Goal: Task Accomplishment & Management: Complete application form

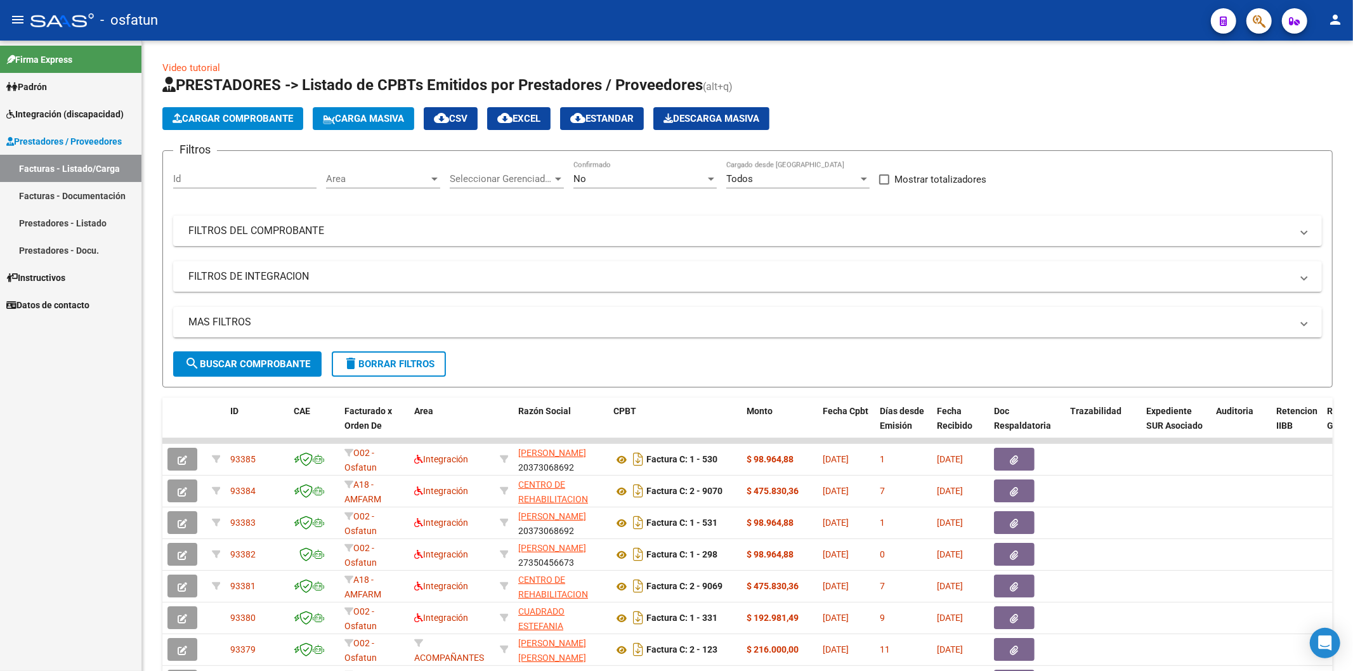
click at [23, 528] on div "Firma Express Padrón Análisis Afiliado Integración (discapacidad) Estado Presen…" at bounding box center [70, 356] width 141 height 631
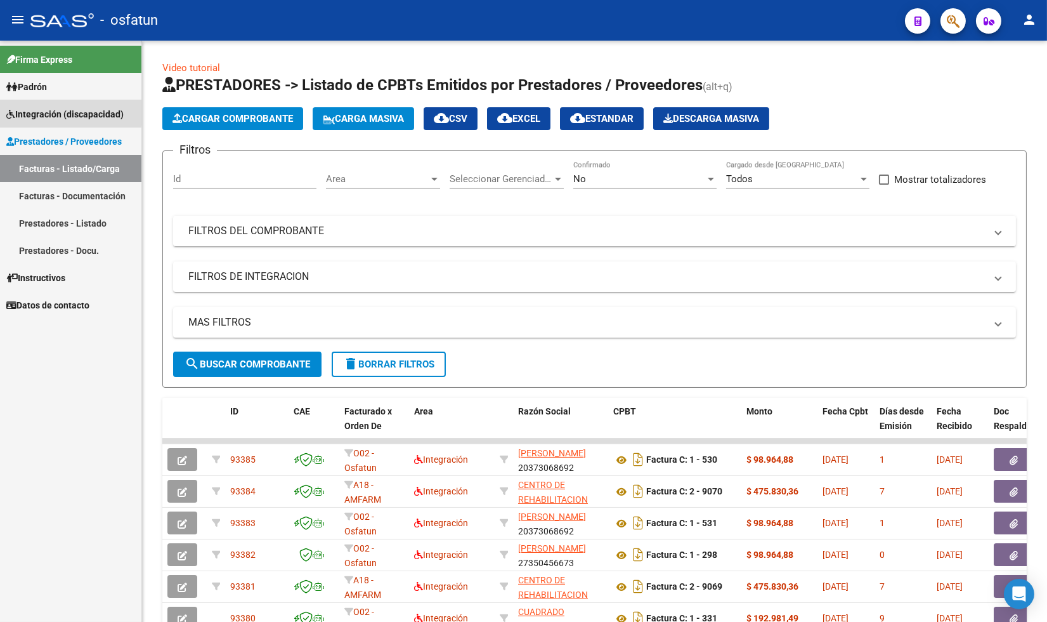
click at [51, 111] on span "Integración (discapacidad)" at bounding box center [64, 114] width 117 height 14
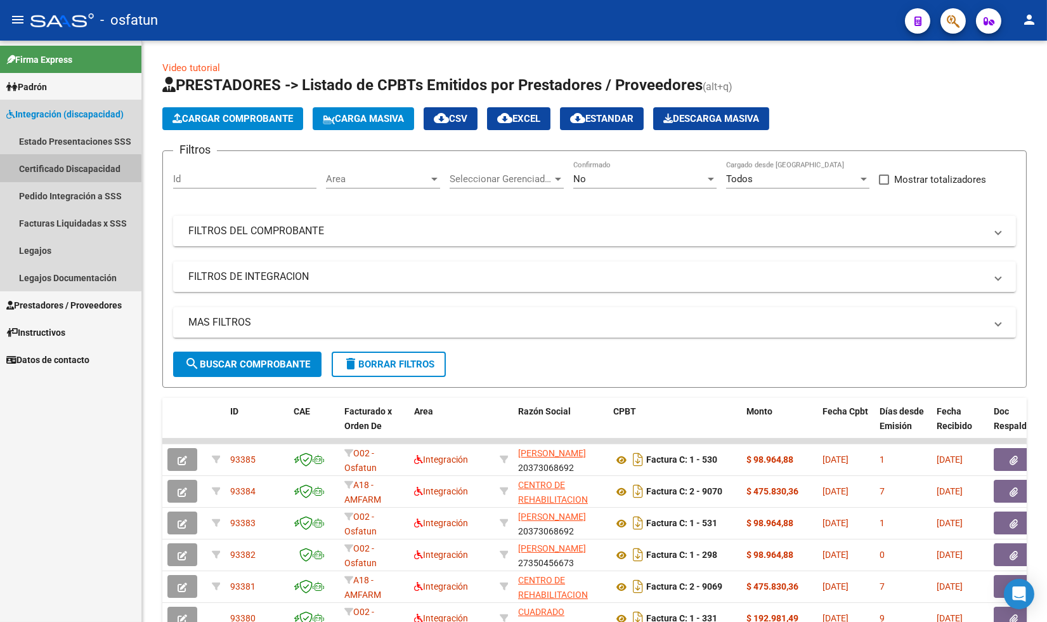
click at [60, 169] on link "Certificado Discapacidad" at bounding box center [70, 168] width 141 height 27
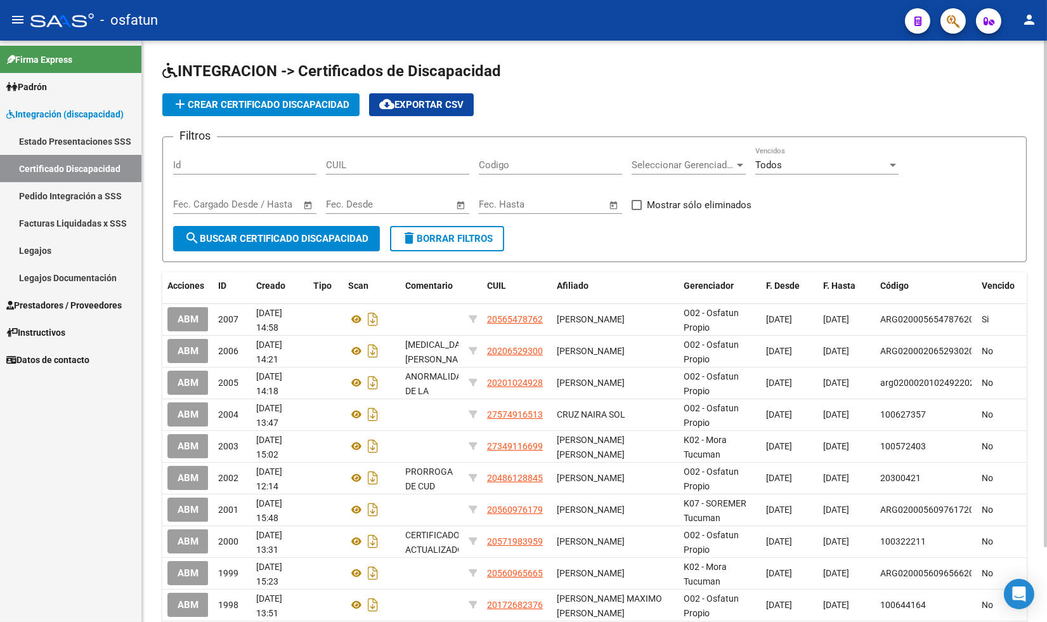
click at [271, 239] on span "search Buscar Certificado Discapacidad" at bounding box center [277, 238] width 184 height 11
click at [384, 166] on input "CUIL" at bounding box center [397, 164] width 143 height 11
paste input "20-47406477-9"
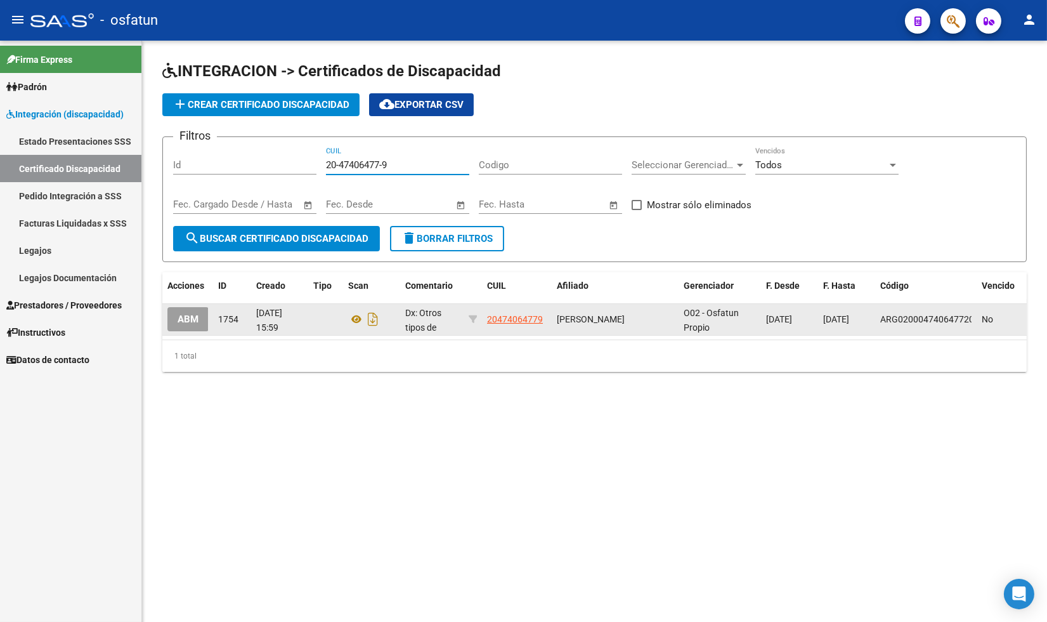
type input "20-47406477-9"
click at [192, 318] on span "ABM" at bounding box center [188, 319] width 21 height 11
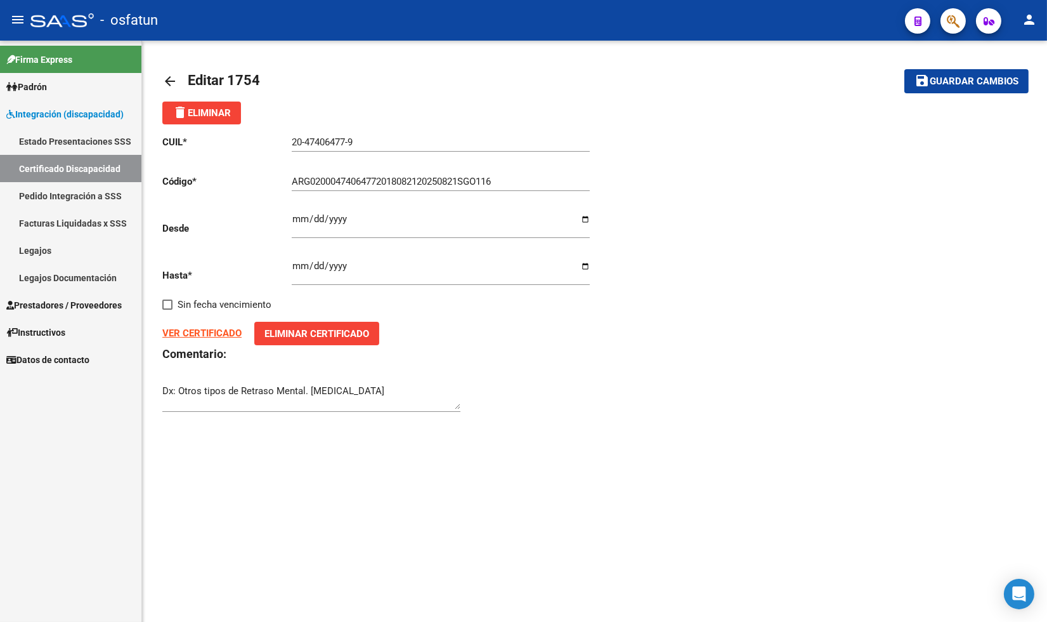
click at [503, 181] on input "ARG02000474064772018082120250821SGO116" at bounding box center [441, 181] width 298 height 11
click at [343, 79] on mat-toolbar-row "arrow_back Editar 1754" at bounding box center [499, 81] width 674 height 41
click at [322, 182] on input "ARG02000474064772018082120250821SGO116" at bounding box center [441, 181] width 298 height 11
click at [315, 179] on input "ARG020004740647720250423-" at bounding box center [441, 181] width 298 height 11
click at [310, 179] on input "ARG020004740647720250423-" at bounding box center [441, 181] width 298 height 11
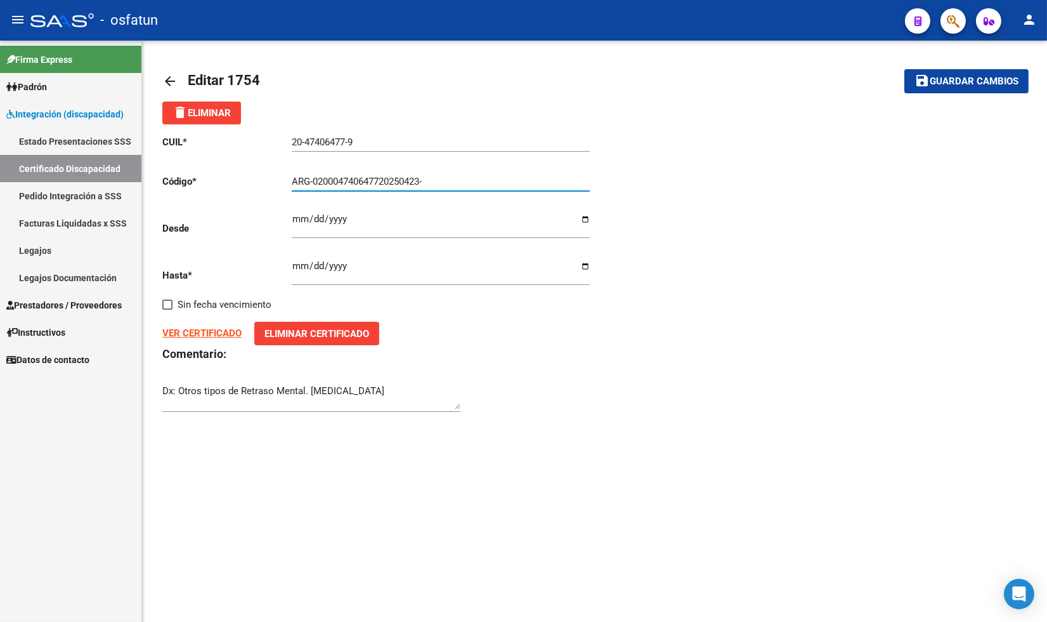
click at [324, 180] on input "ARG-020004740647720250423-" at bounding box center [441, 181] width 298 height 11
click at [384, 181] on input "ARG-02-0004740647720250423-" at bounding box center [441, 181] width 298 height 11
click at [189, 336] on strong "VER CERTIFICADO" at bounding box center [201, 332] width 79 height 11
click at [452, 183] on input "ARG-02-00047406477-20250423-" at bounding box center [441, 181] width 298 height 11
type input "ARG-02-00047406477-20250423-20300423-SAN-10191"
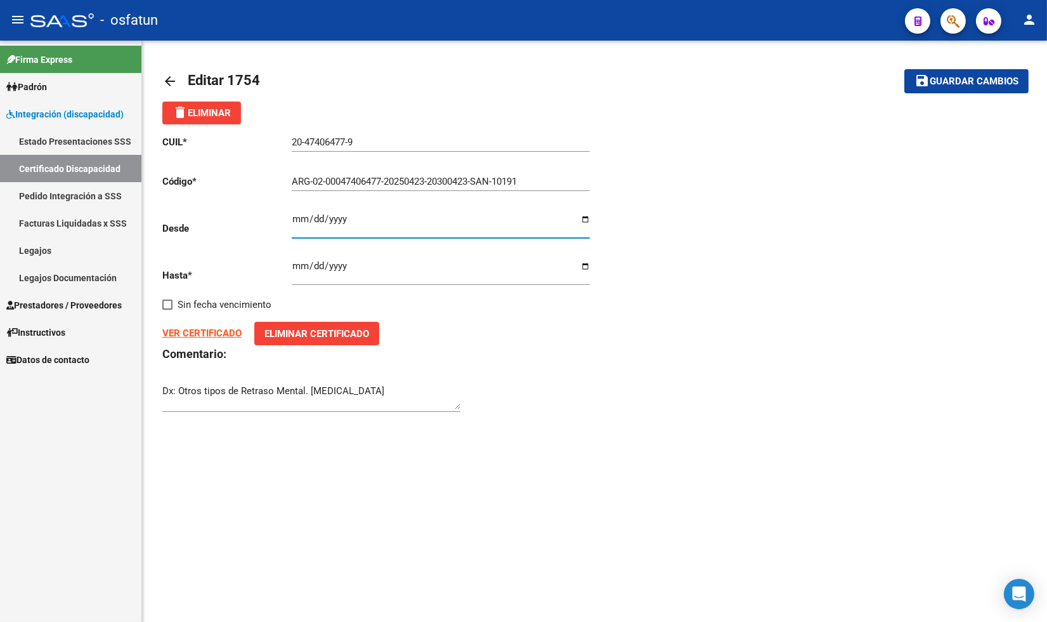
click at [362, 226] on input "[DATE]" at bounding box center [441, 224] width 298 height 20
type input "[DATE]"
click at [315, 270] on input "[DATE]" at bounding box center [441, 271] width 298 height 20
click at [294, 267] on input "[DATE]" at bounding box center [441, 271] width 298 height 20
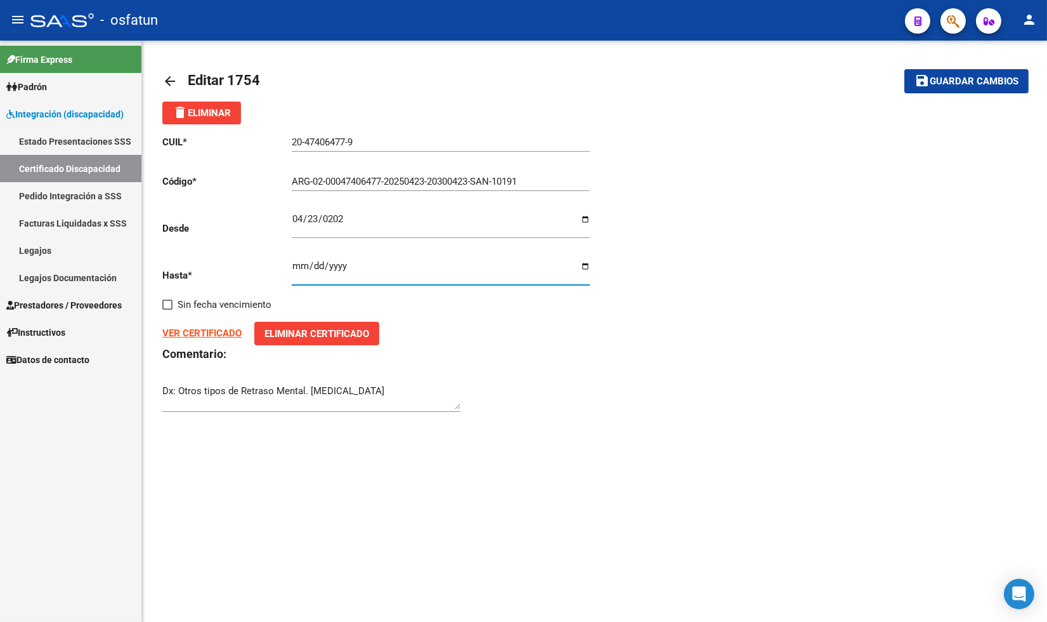
type input "[DATE]"
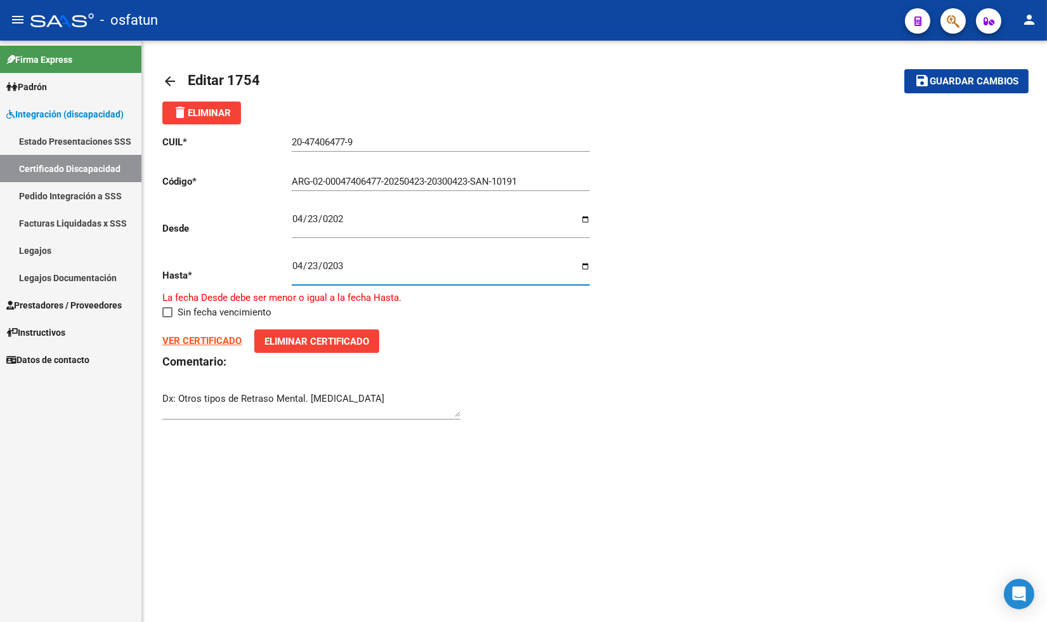
type input "[DATE]"
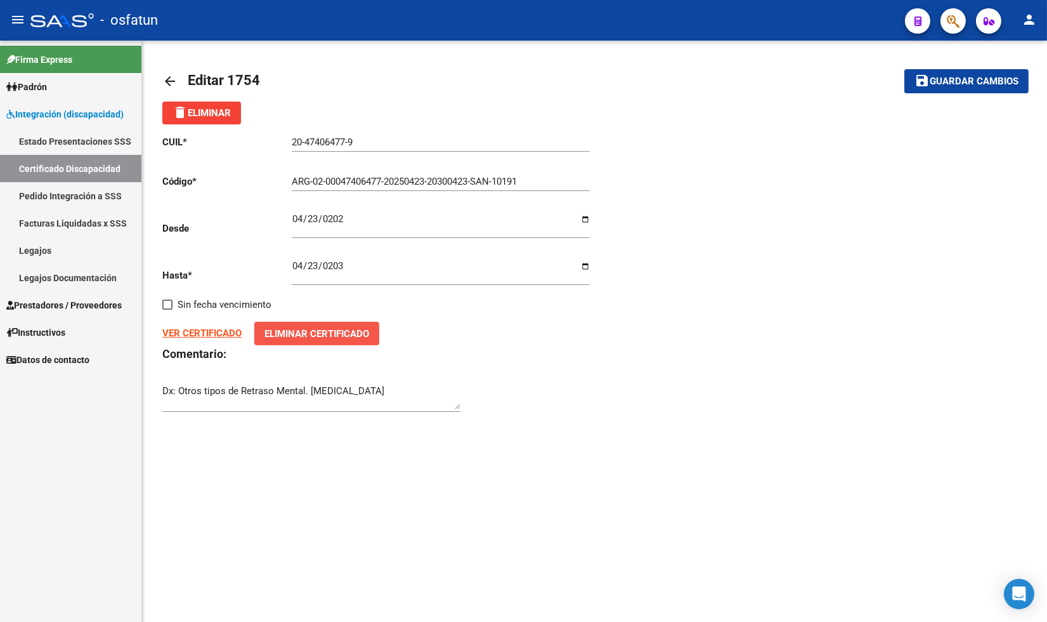
click at [319, 336] on span "Eliminar Certificado" at bounding box center [317, 333] width 105 height 11
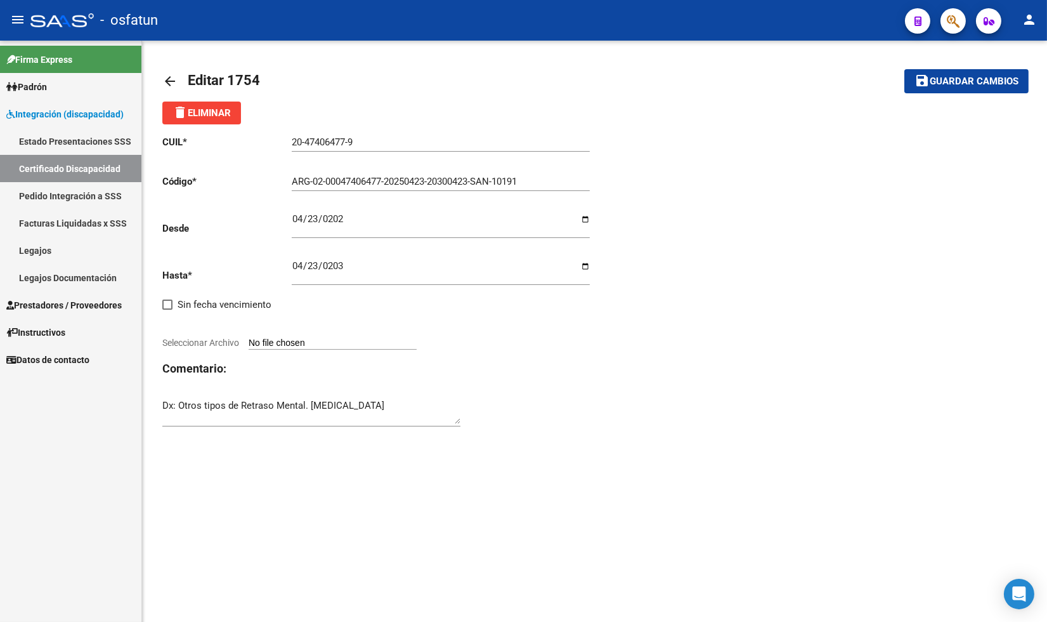
click at [298, 343] on input "Seleccionar Archivo" at bounding box center [333, 344] width 168 height 12
type input "C:\fakepath\CUD [PERSON_NAME] 2025.pdf"
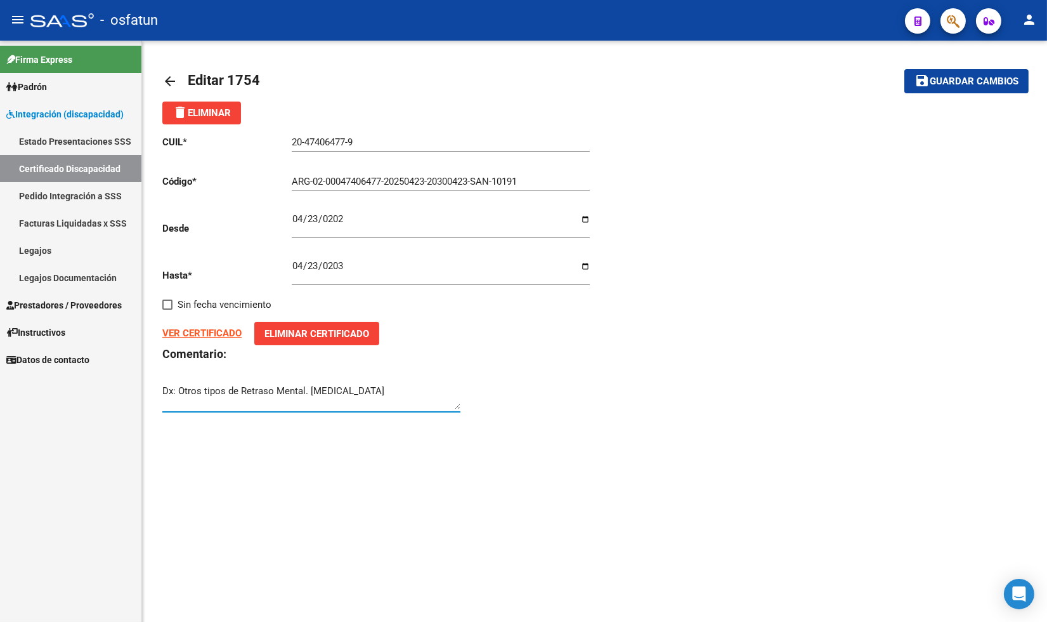
drag, startPoint x: 431, startPoint y: 397, endPoint x: 178, endPoint y: 391, distance: 253.2
click at [178, 391] on textarea "Dx: Otros tipos de Retraso Mental. [MEDICAL_DATA]" at bounding box center [311, 396] width 298 height 25
type textarea "Dx: Retraso Mental Leve. Hidrocéfalo. [MEDICAL_DATA] del Encéfalo. [MEDICAL_DAT…"
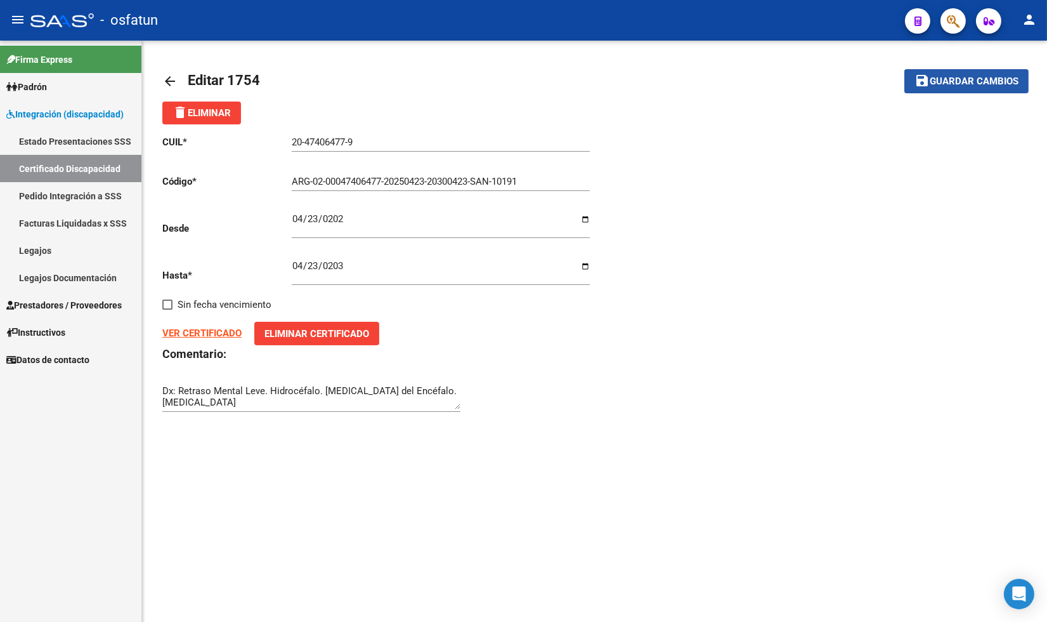
click at [964, 80] on span "Guardar cambios" at bounding box center [974, 81] width 89 height 11
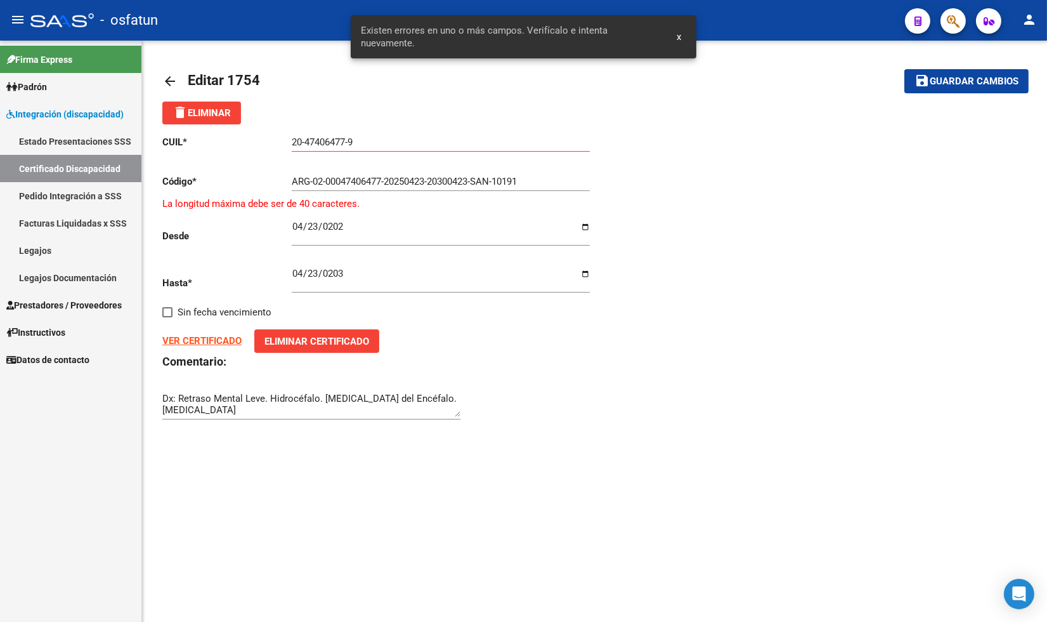
click at [313, 181] on input "ARG-02-00047406477-20250423-20300423-SAN-10191" at bounding box center [441, 181] width 298 height 11
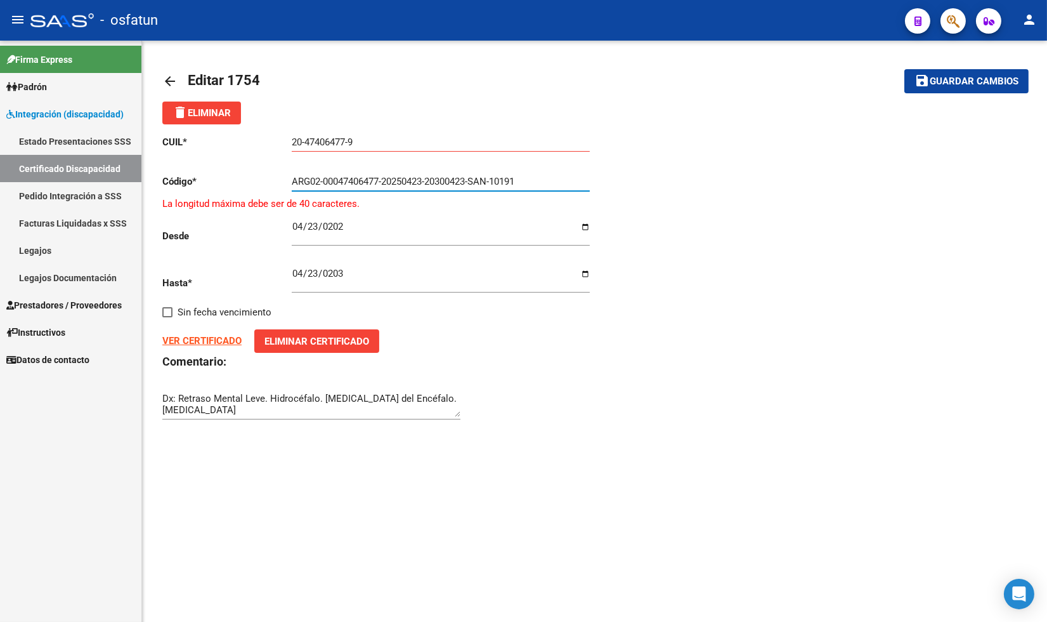
click at [324, 181] on input "ARG02-00047406477-20250423-20300423-SAN-10191" at bounding box center [441, 181] width 298 height 11
click at [381, 180] on input "ARG0200047406477-20250423-20300423-SAN-10191" at bounding box center [441, 181] width 298 height 11
click at [424, 180] on input "ARG020004740647720250423-20300423-SAN-10191" at bounding box center [441, 181] width 298 height 11
click at [468, 180] on input "ARG02000474064772025042320300423-SAN-10191" at bounding box center [441, 181] width 298 height 11
click at [487, 179] on input "ARG02000474064772025042320300423SAN-10191" at bounding box center [441, 181] width 298 height 11
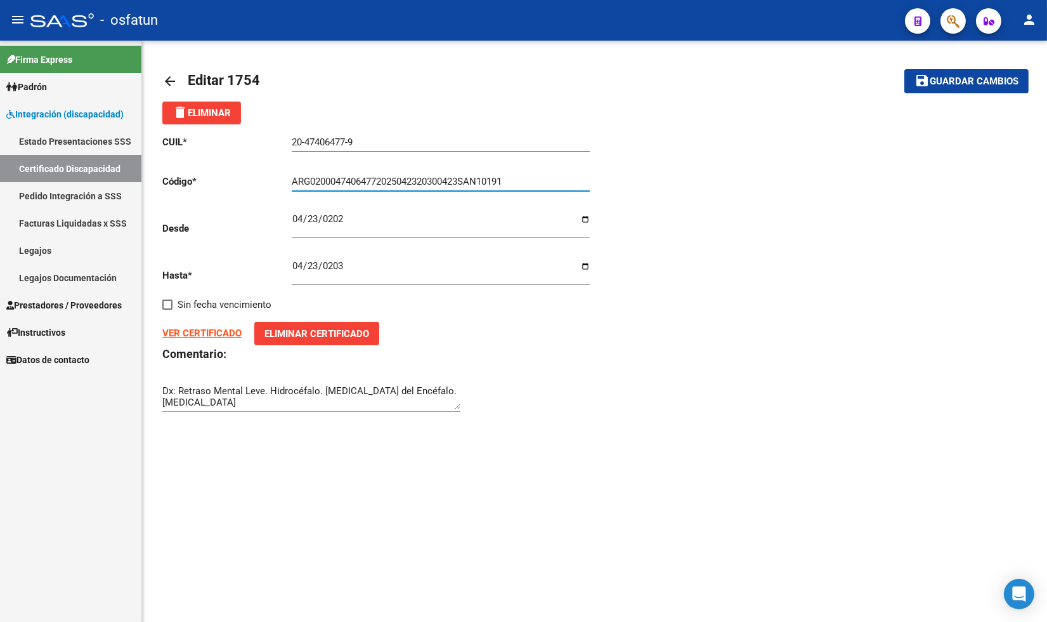
type input "ARG02000474064772025042320300423SAN10191"
click at [981, 83] on span "Guardar cambios" at bounding box center [974, 81] width 89 height 11
click at [181, 331] on strong "VER CERTIFICADO" at bounding box center [201, 332] width 79 height 11
click at [132, 509] on div "Firma Express Padrón Análisis Afiliado Integración (discapacidad) Estado Presen…" at bounding box center [70, 331] width 141 height 581
